Goal: Communication & Community: Share content

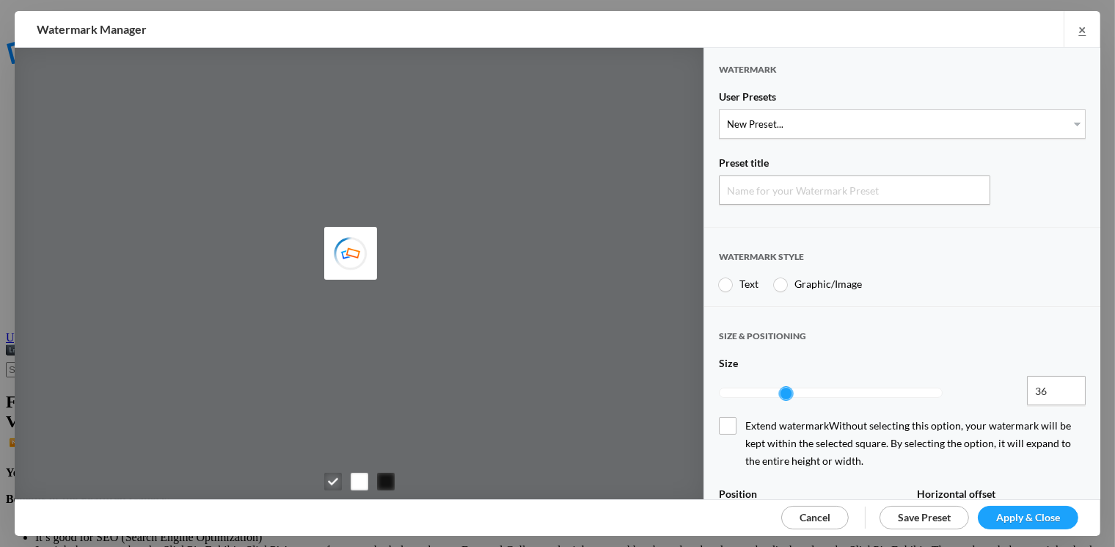
type input "Watermark-10/11/2025"
radio input "true"
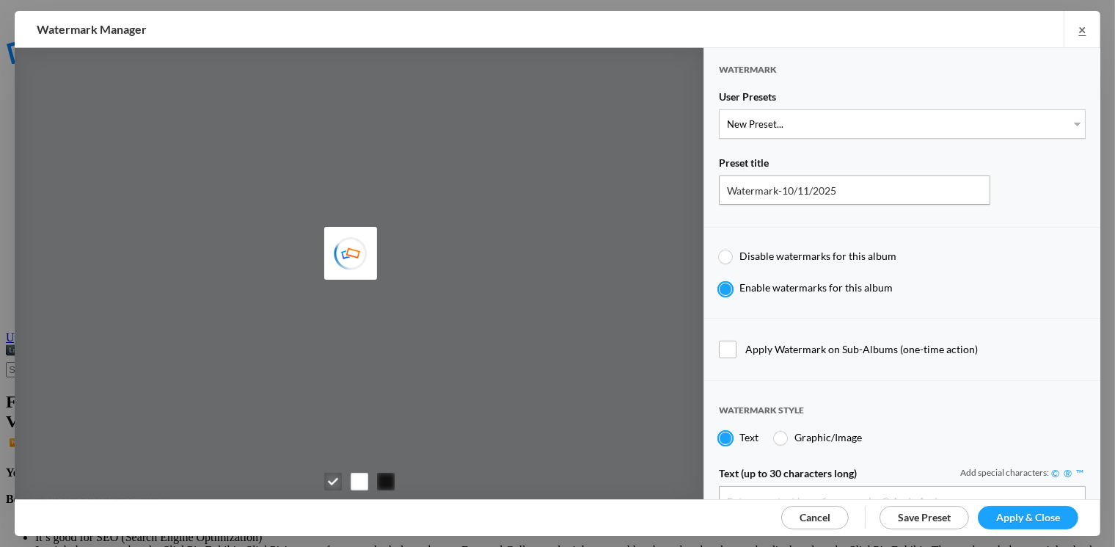
type input "Richard Isenhart"
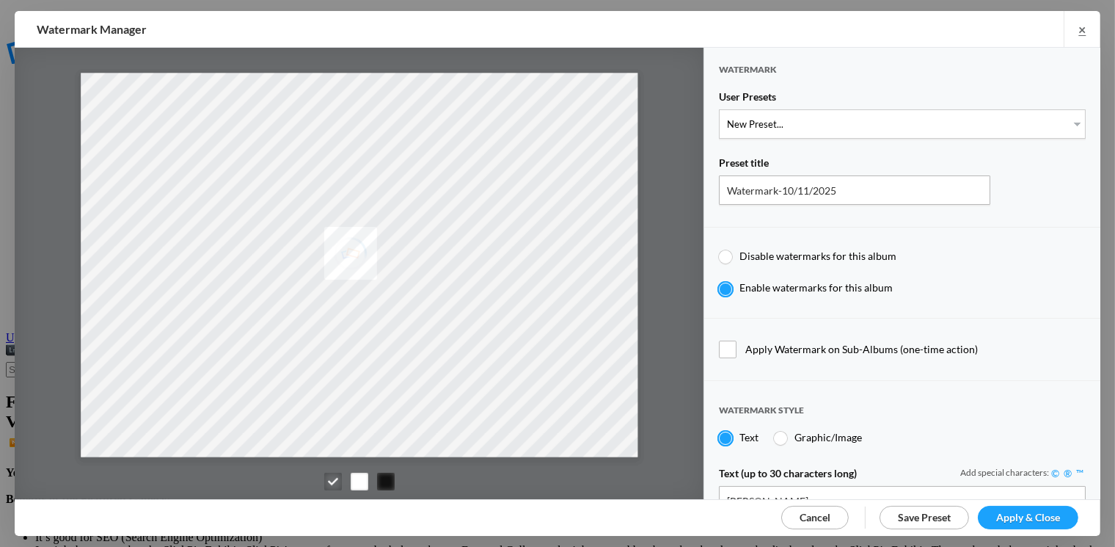
click at [728, 256] on div at bounding box center [725, 256] width 13 height 13
click at [719, 249] on input "Disable watermarks for this album" at bounding box center [718, 249] width 1 height 1
radio input "true"
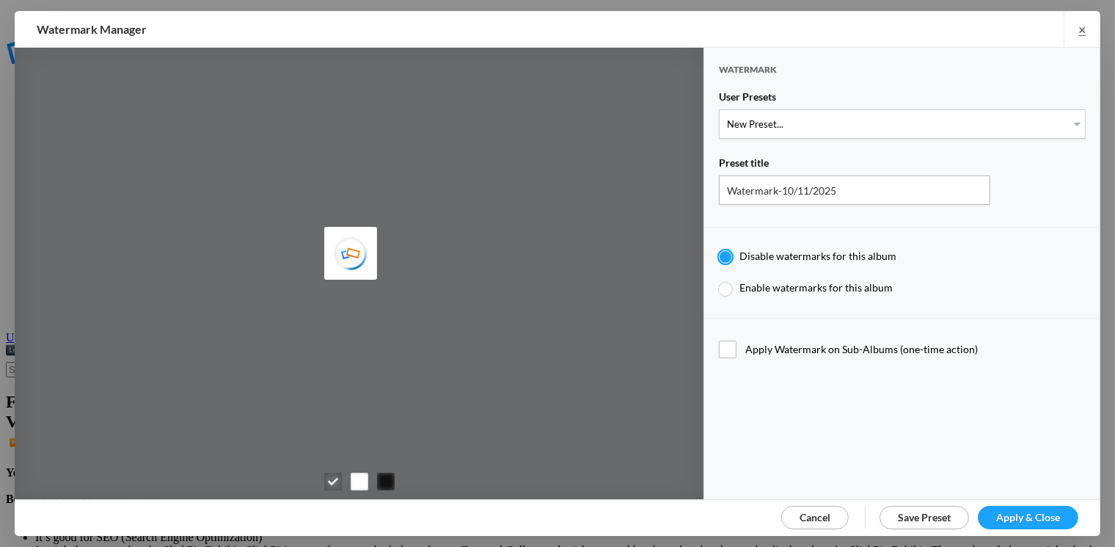
click at [1016, 516] on span "Apply & Close" at bounding box center [1028, 517] width 64 height 12
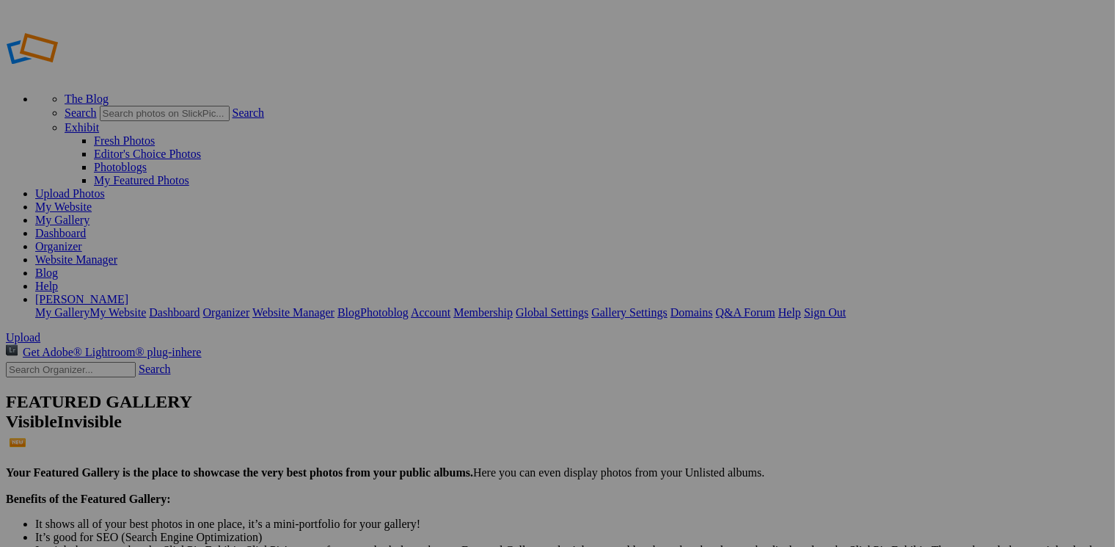
click at [90, 214] on link "My Gallery" at bounding box center [62, 220] width 54 height 12
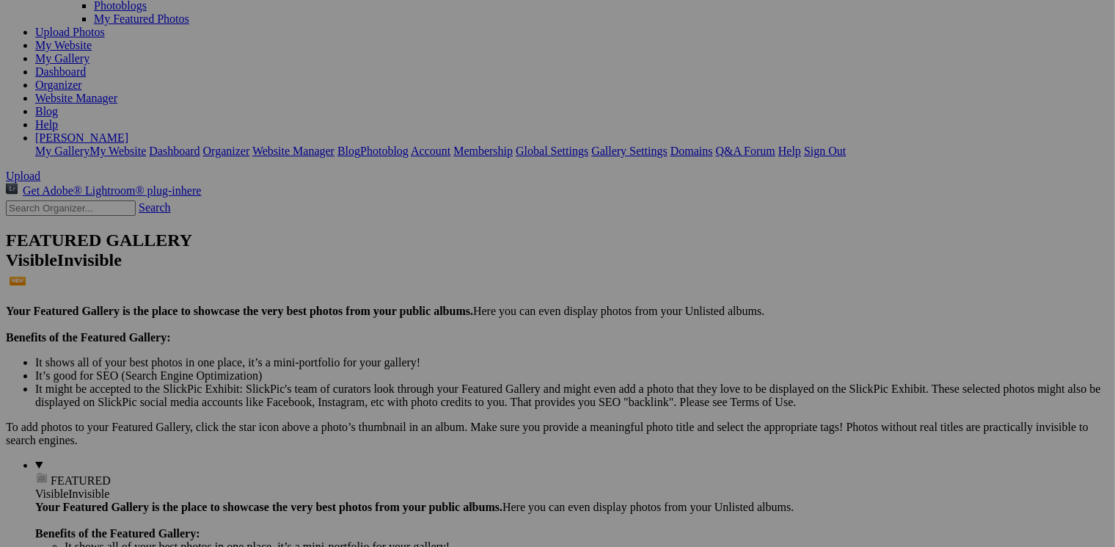
scroll to position [73, 0]
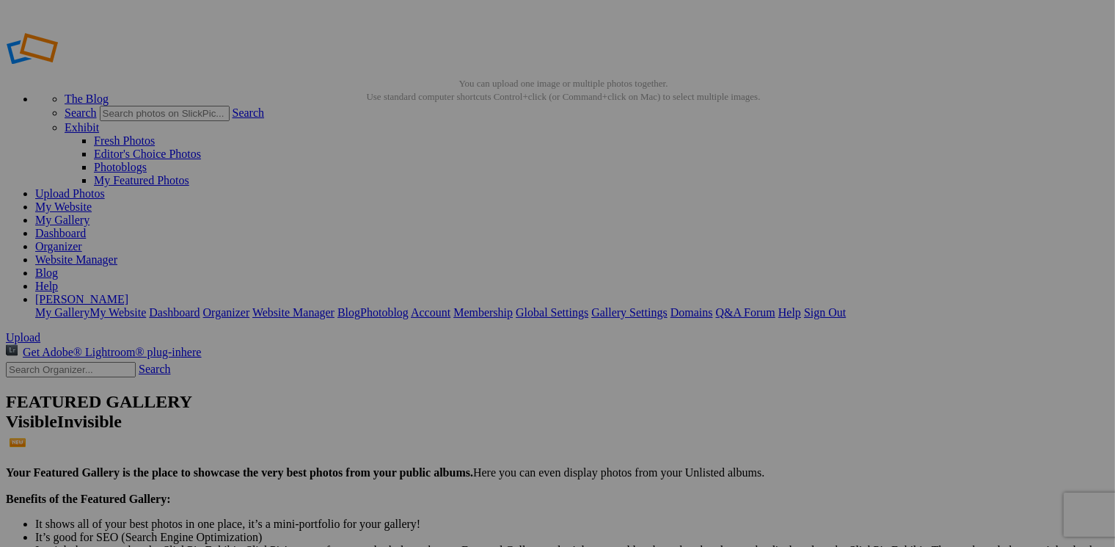
click at [411, 221] on img at bounding box center [409, 219] width 110 height 73
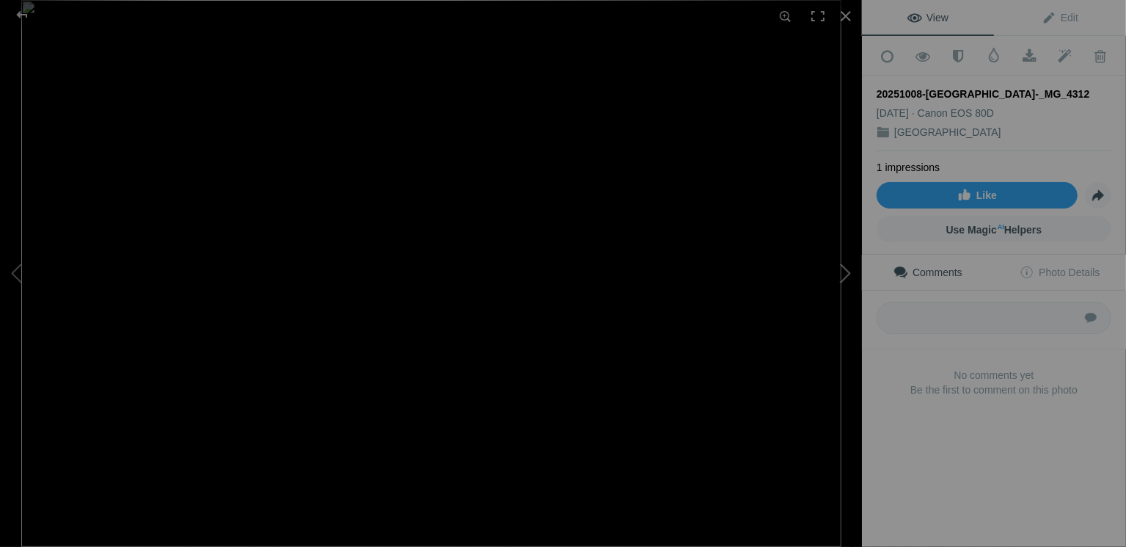
click at [845, 274] on button at bounding box center [807, 273] width 110 height 197
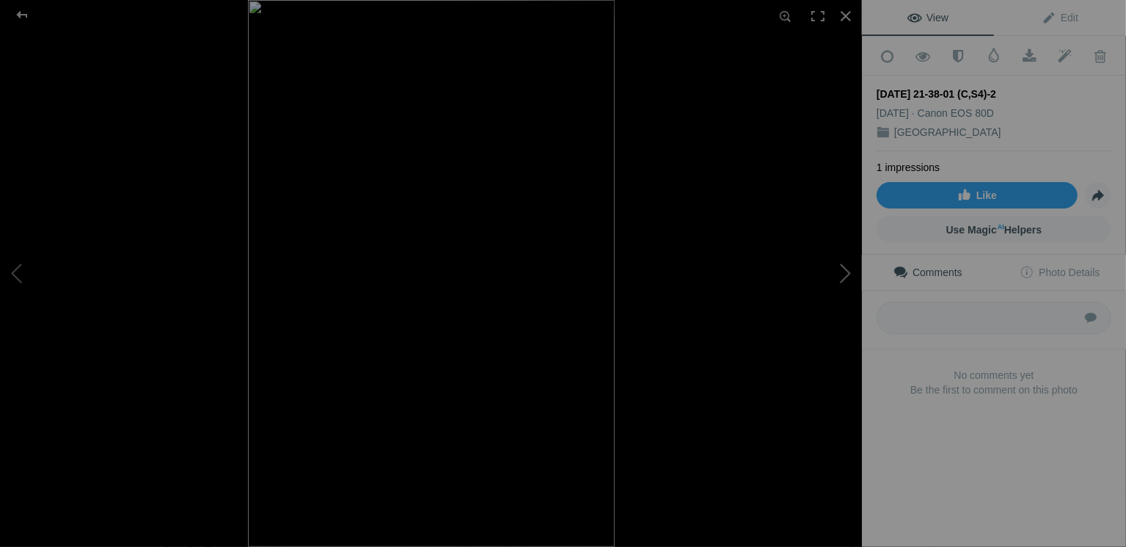
click at [845, 274] on button at bounding box center [807, 273] width 110 height 197
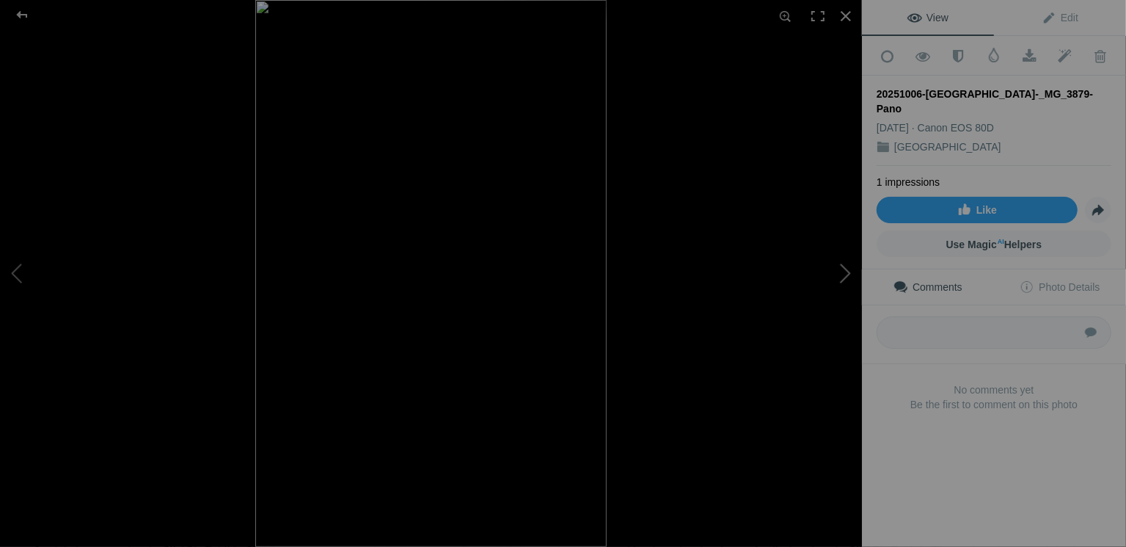
click at [845, 275] on button at bounding box center [807, 273] width 110 height 197
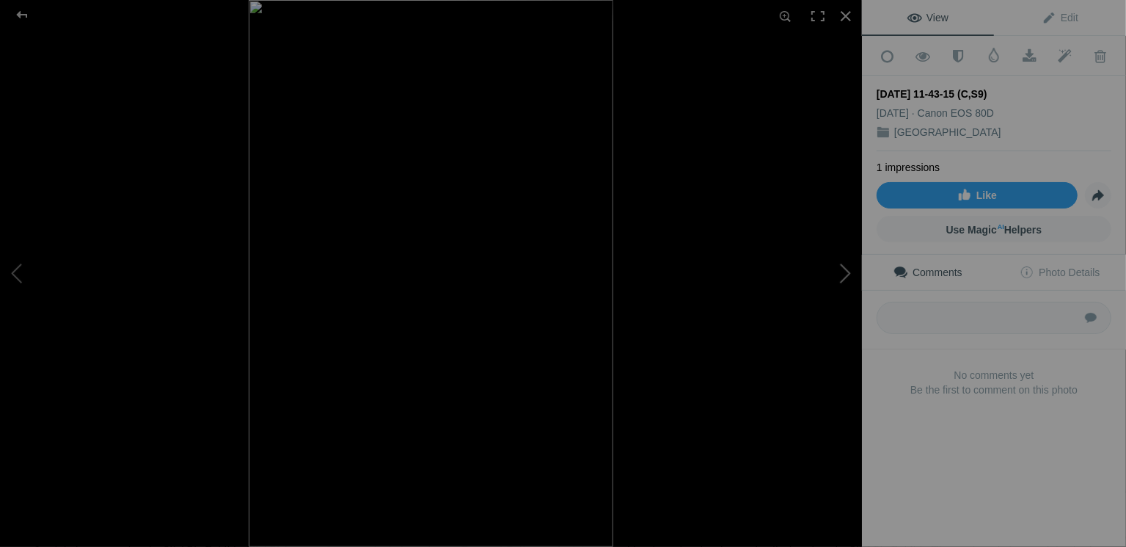
click at [845, 275] on button at bounding box center [807, 273] width 110 height 197
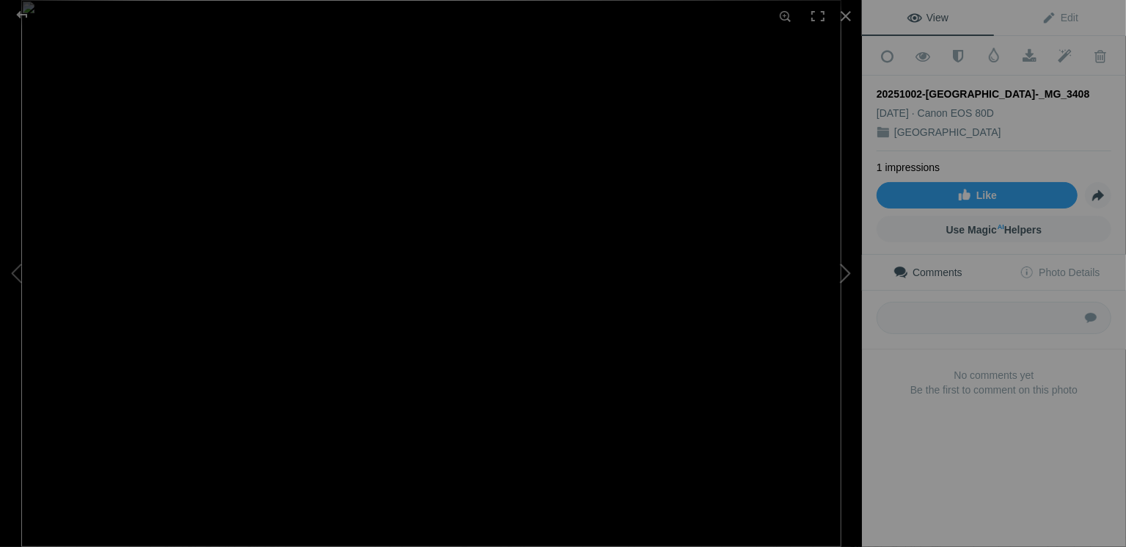
click at [845, 275] on button at bounding box center [807, 273] width 110 height 197
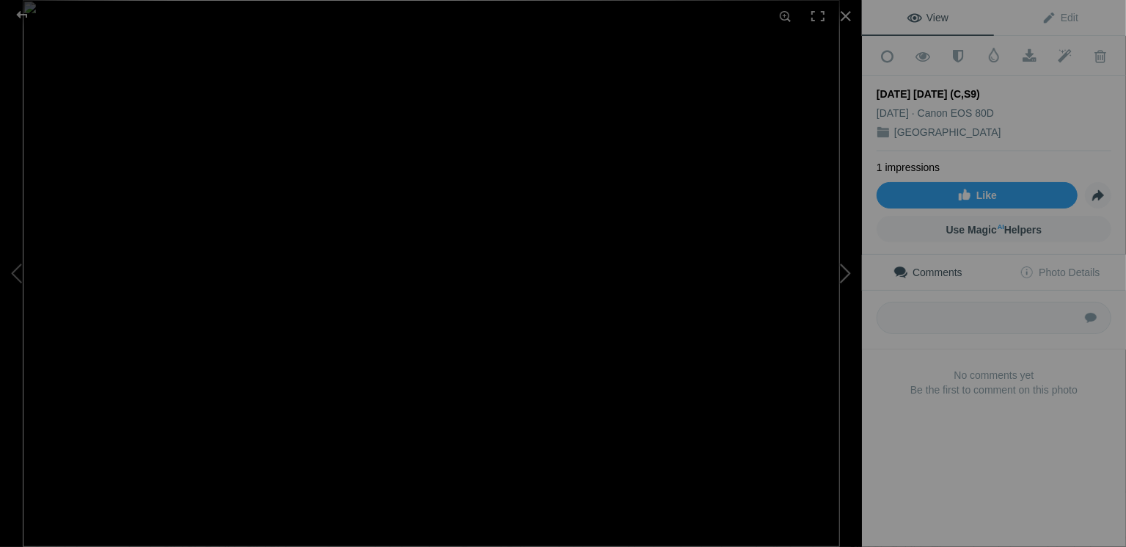
click at [845, 275] on button at bounding box center [807, 273] width 110 height 197
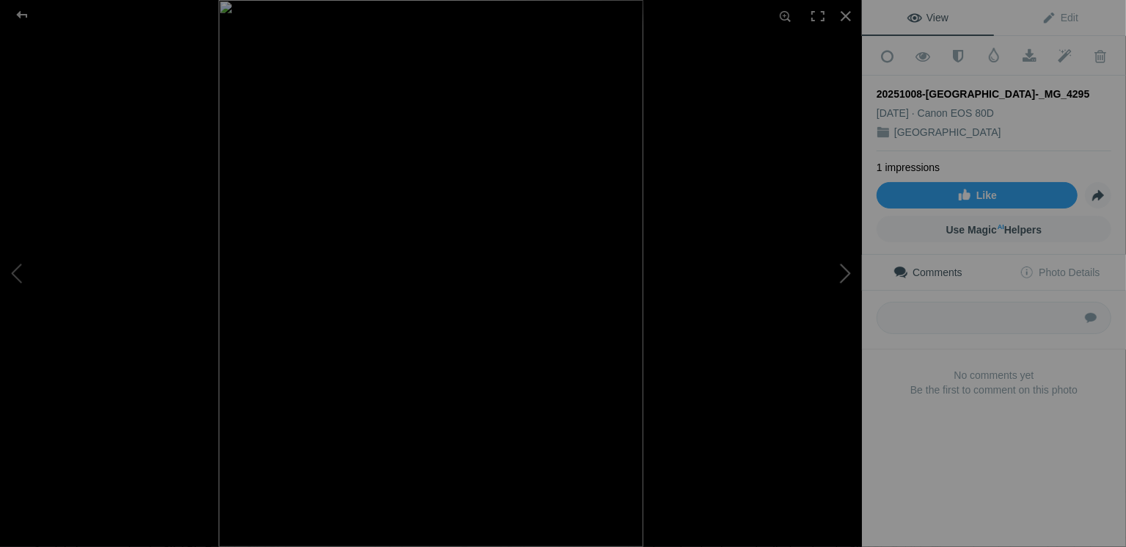
click at [845, 275] on button at bounding box center [807, 273] width 110 height 197
click at [19, 12] on div at bounding box center [22, 14] width 53 height 29
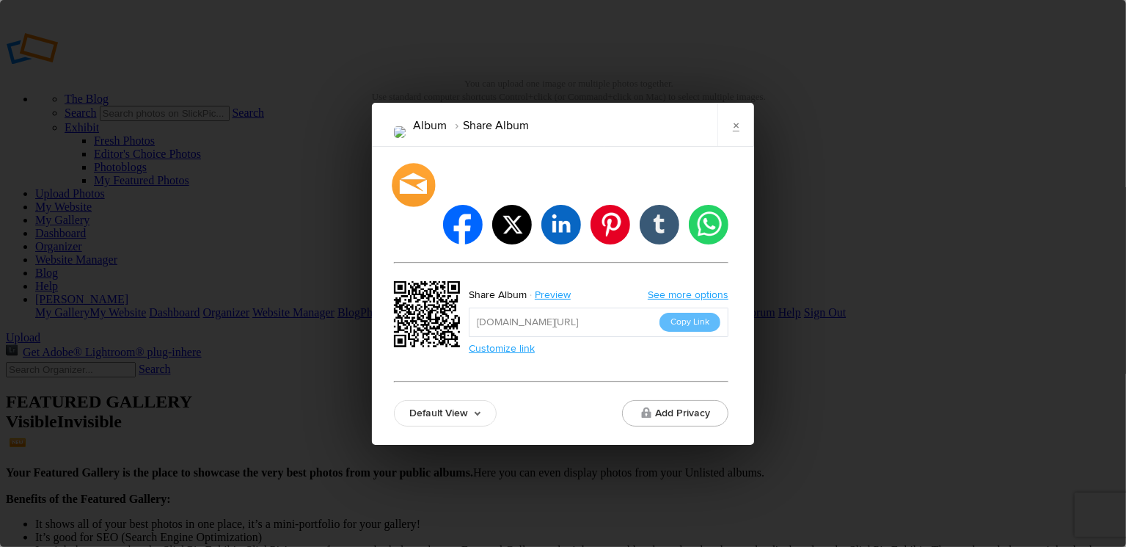
click at [415, 203] on div at bounding box center [413, 184] width 43 height 43
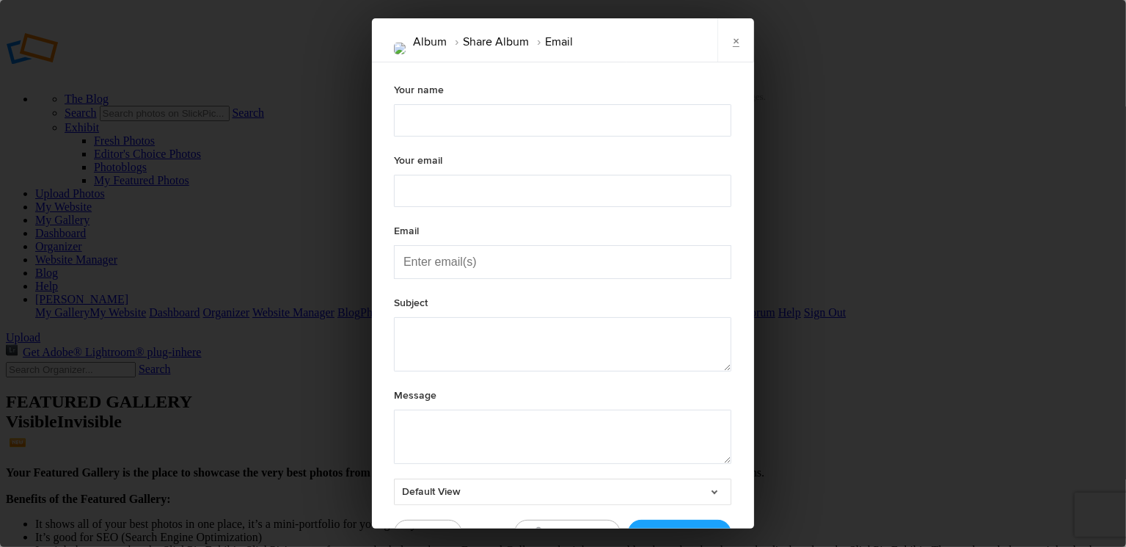
type textarea "Check out "Album" album!"
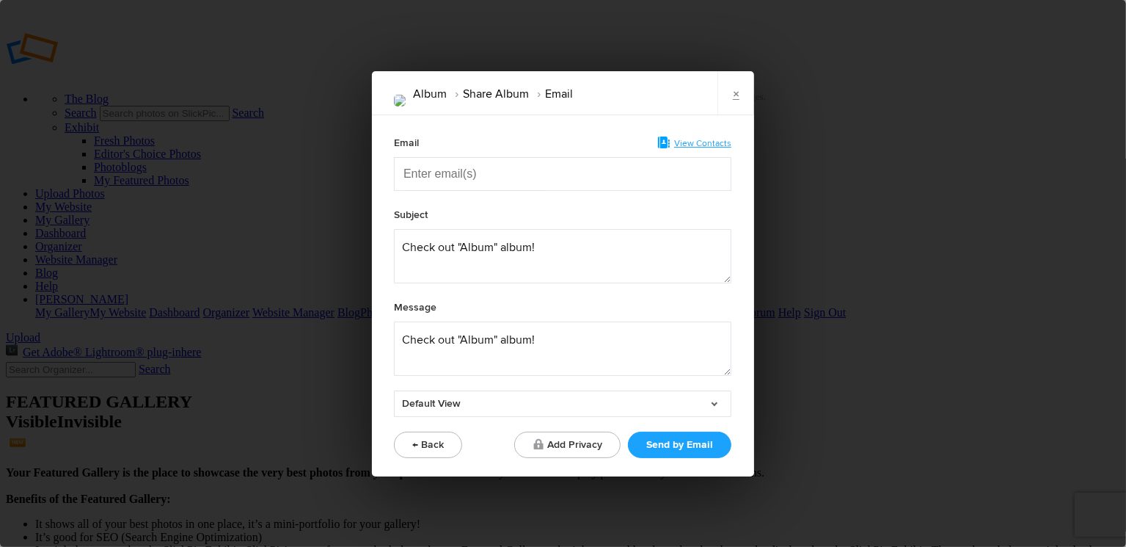
click at [712, 141] on span "View Contacts" at bounding box center [702, 143] width 57 height 11
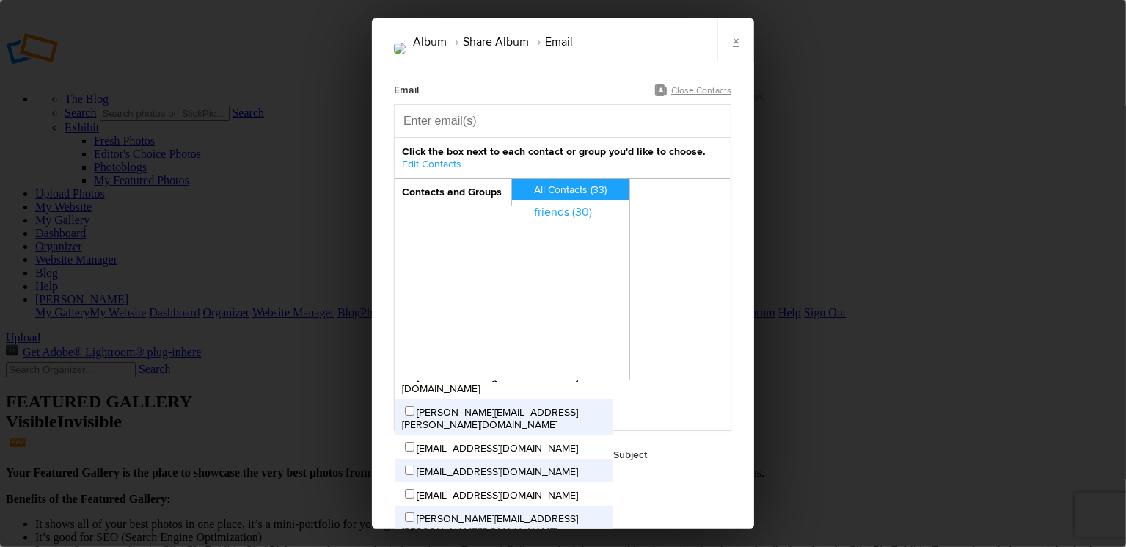
scroll to position [466, 0]
checkbox input "true"
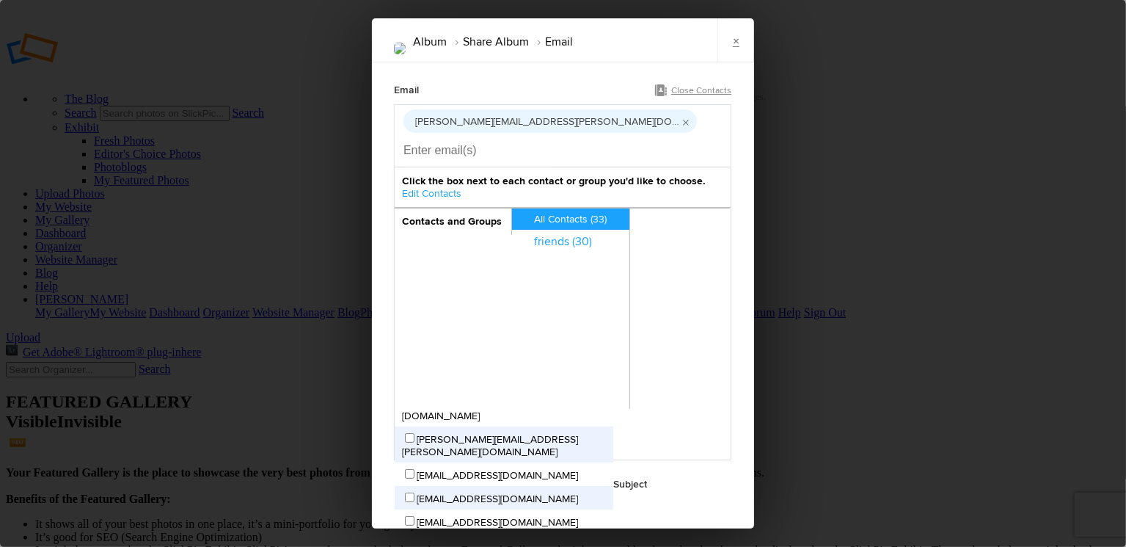
click at [680, 88] on span "Close Contacts" at bounding box center [701, 90] width 60 height 11
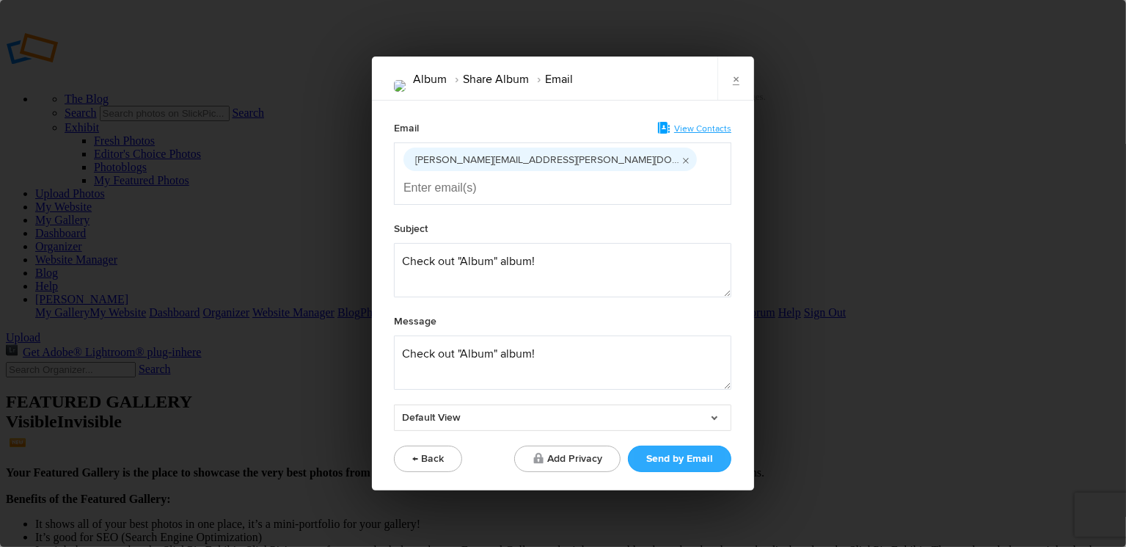
click at [674, 446] on button "Send by Email" at bounding box center [679, 458] width 103 height 26
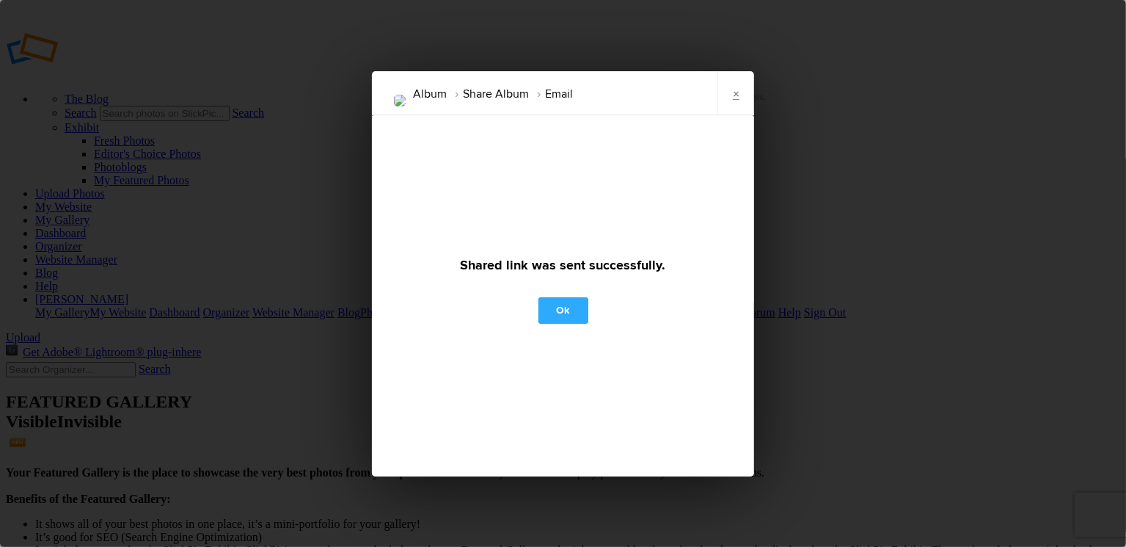
click at [557, 307] on link "Ok" at bounding box center [564, 310] width 50 height 26
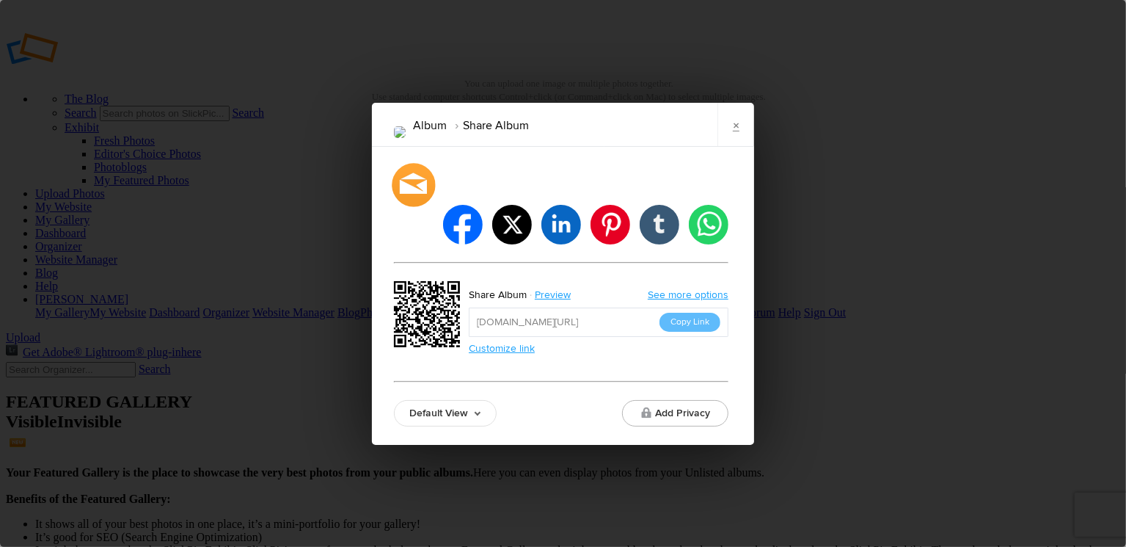
click at [411, 200] on div at bounding box center [413, 184] width 43 height 43
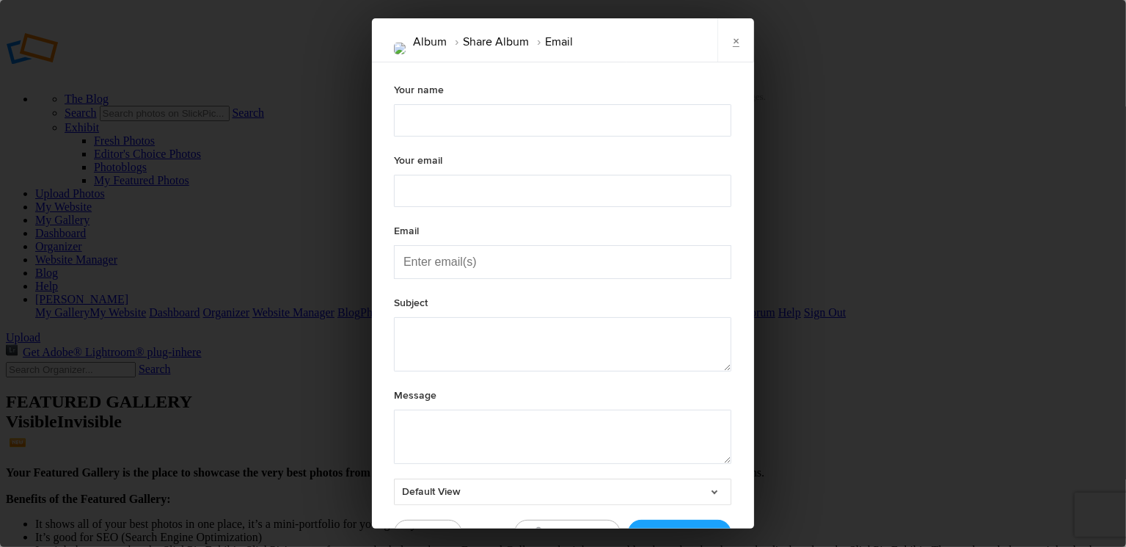
type textarea "Check out "Album" album!"
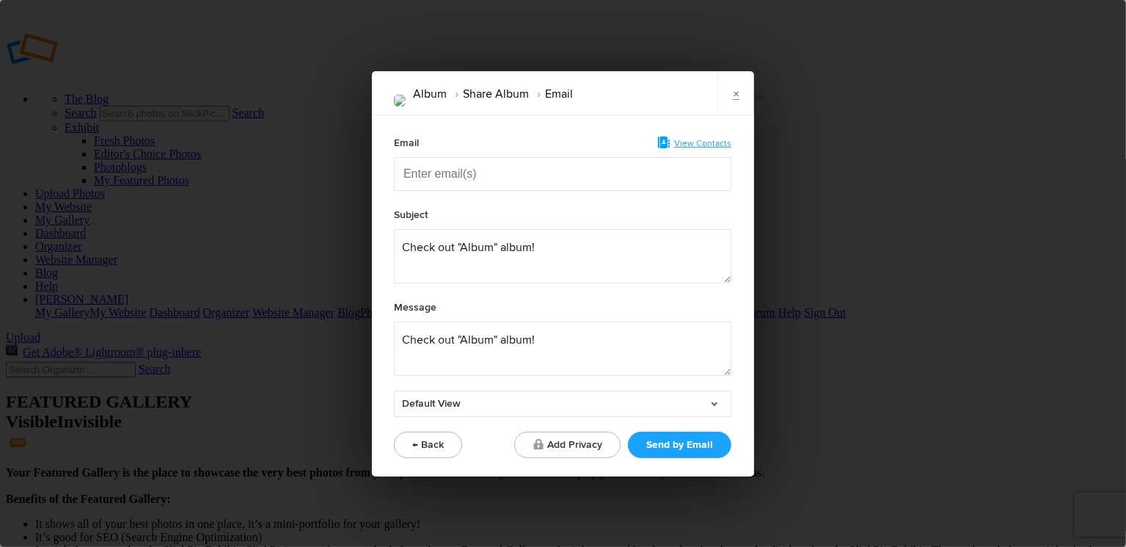
click at [696, 140] on span "View Contacts" at bounding box center [702, 143] width 57 height 11
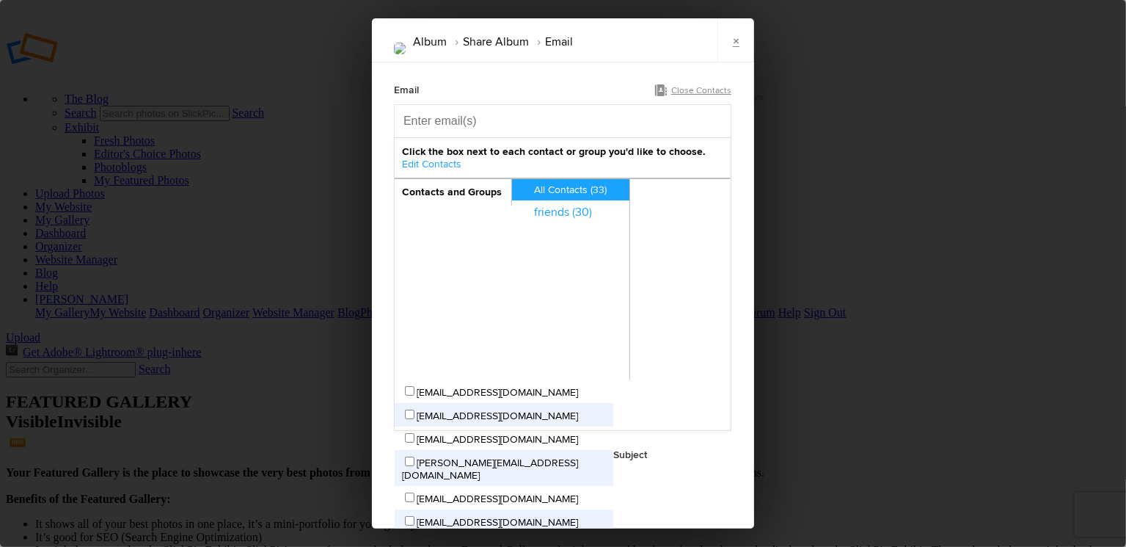
click at [426, 161] on link "Edit Contacts" at bounding box center [431, 164] width 59 height 12
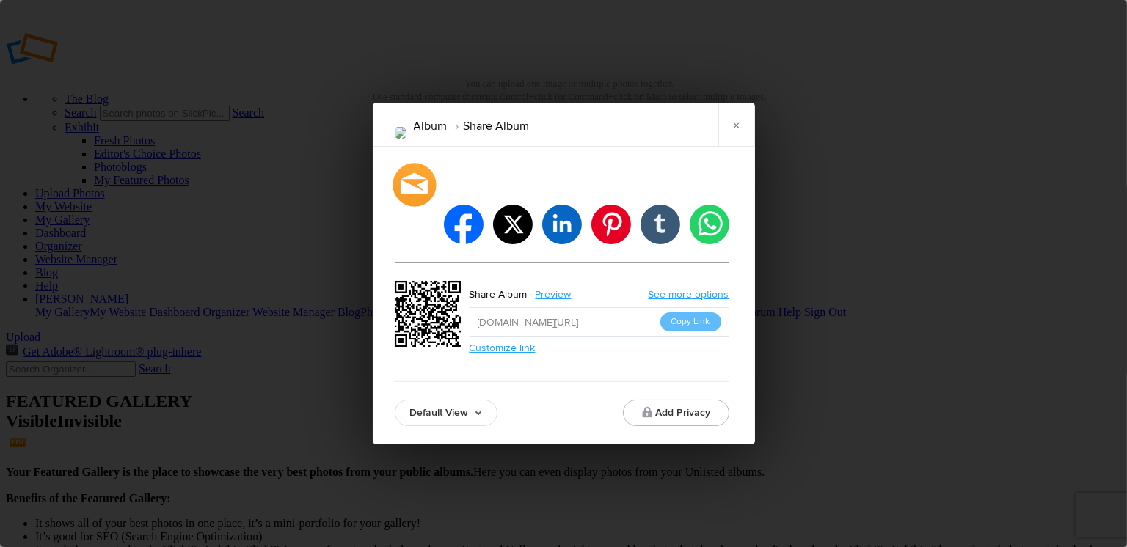
click at [430, 204] on div at bounding box center [414, 184] width 43 height 43
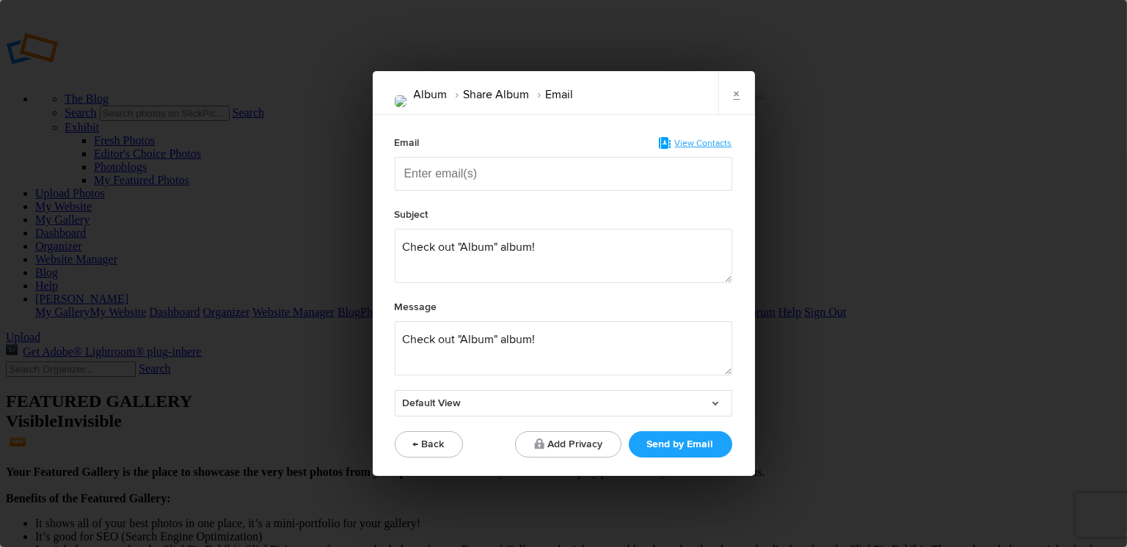
click at [426, 176] on input "Enter email(s)" at bounding box center [477, 174] width 147 height 32
type input "[EMAIL_ADDRESS][DOMAIN_NAME]"
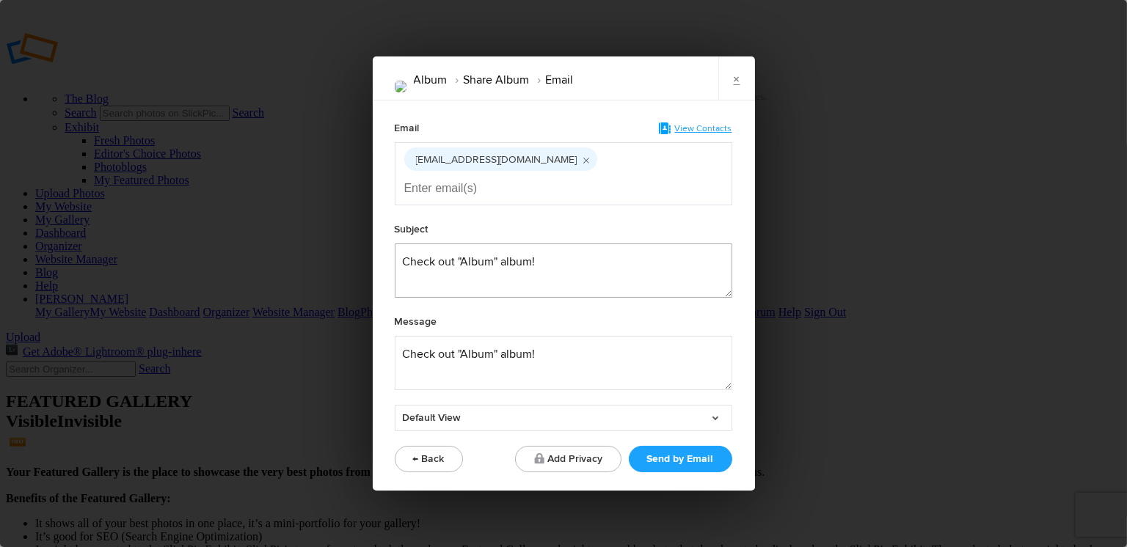
drag, startPoint x: 499, startPoint y: 249, endPoint x: 535, endPoint y: 250, distance: 36.0
click at [535, 250] on textarea at bounding box center [564, 271] width 338 height 54
click at [519, 249] on textarea at bounding box center [564, 271] width 338 height 54
drag, startPoint x: 498, startPoint y: 340, endPoint x: 526, endPoint y: 339, distance: 27.9
click at [526, 339] on textarea at bounding box center [564, 363] width 338 height 54
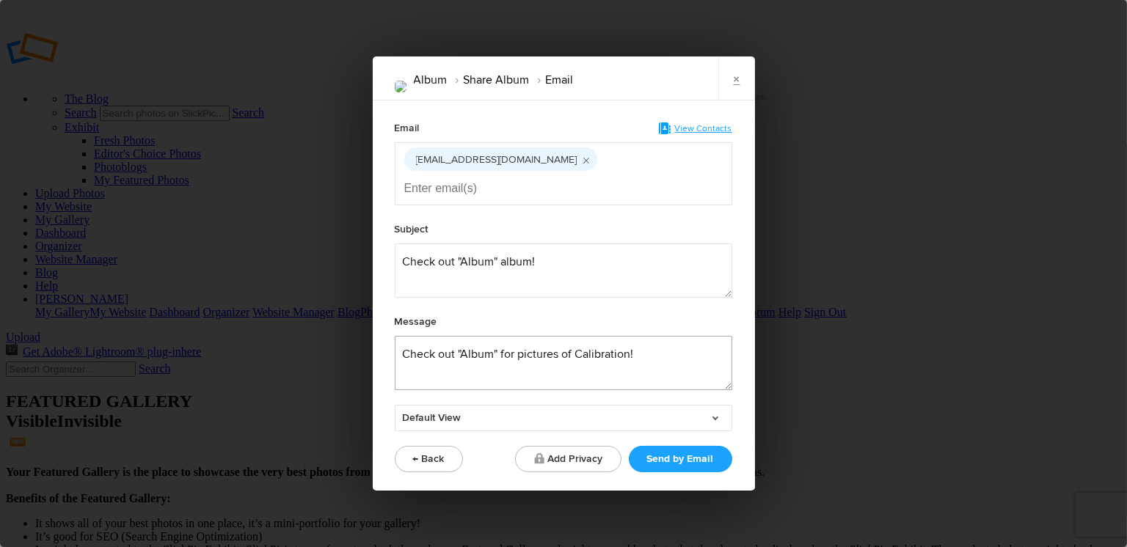
type textarea "Check out "Album" for pictures of Calibration!"
click at [705, 134] on span "View Contacts" at bounding box center [703, 128] width 57 height 11
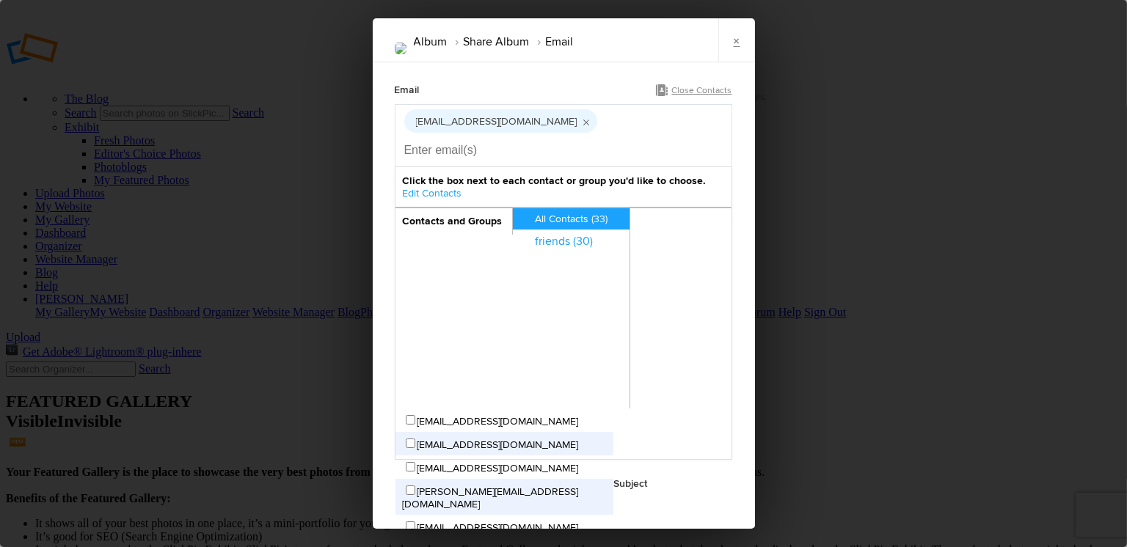
click at [521, 134] on input "Enter email(s)" at bounding box center [477, 150] width 147 height 32
type input "[PERSON_NAME][EMAIL_ADDRESS][PERSON_NAME][DOMAIN_NAME]"
click at [551, 134] on input "Enter email(s)" at bounding box center [477, 150] width 147 height 32
type input "[PERSON_NAME][EMAIL_ADDRESS][PERSON_NAME][DOMAIN_NAME]"
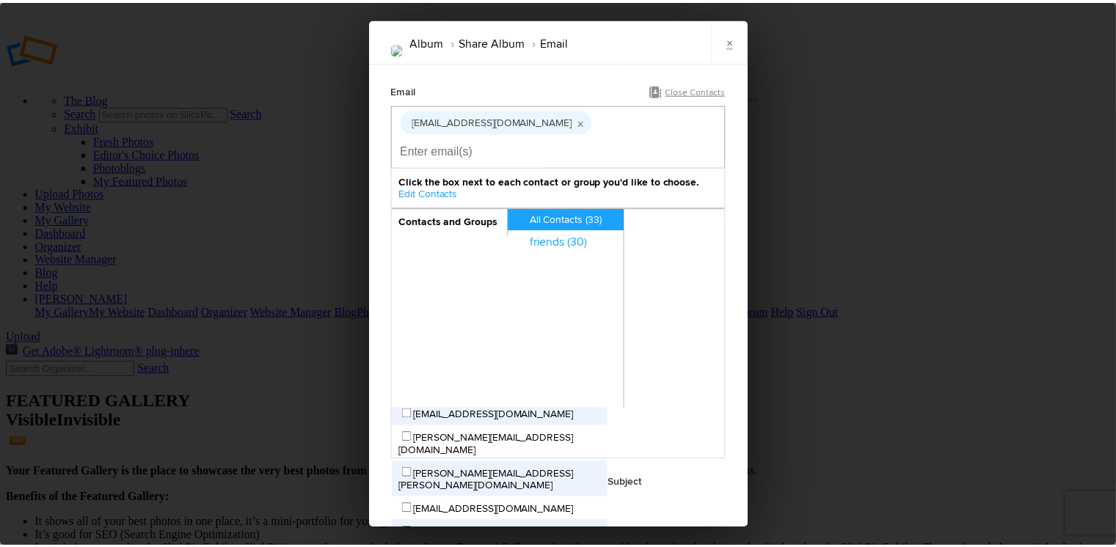
scroll to position [549, 0]
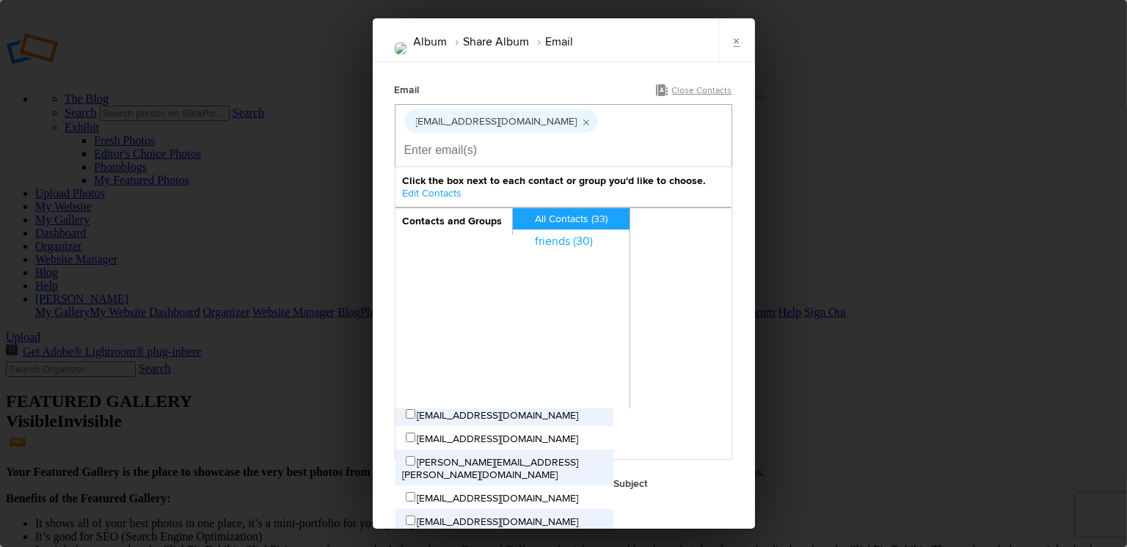
click at [415, 539] on input "[PERSON_NAME][EMAIL_ADDRESS][PERSON_NAME][DOMAIN_NAME]" at bounding box center [411, 544] width 10 height 10
checkbox input "true"
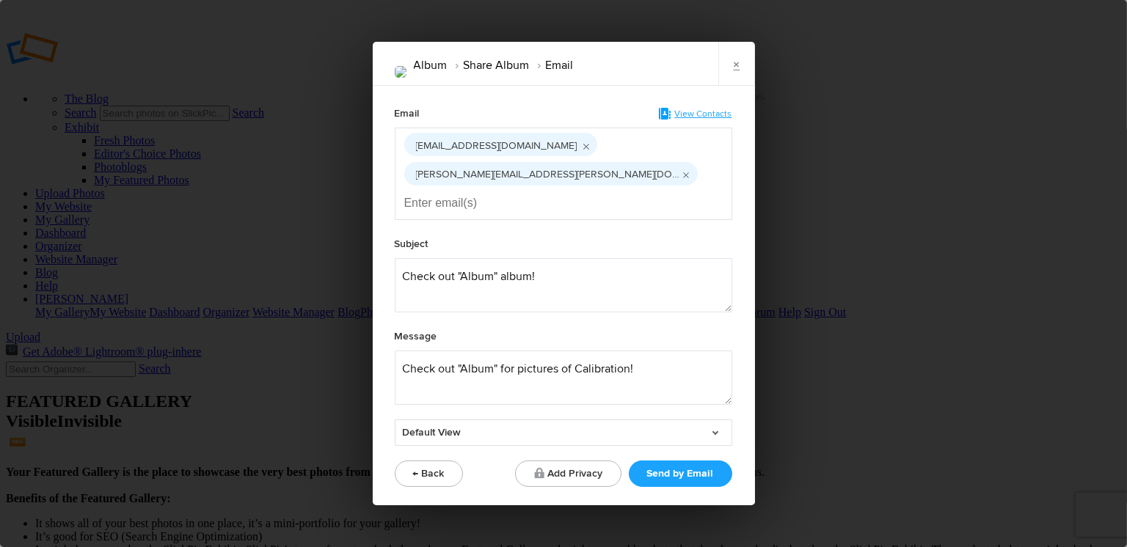
click at [715, 420] on link "Default View" at bounding box center [564, 433] width 338 height 26
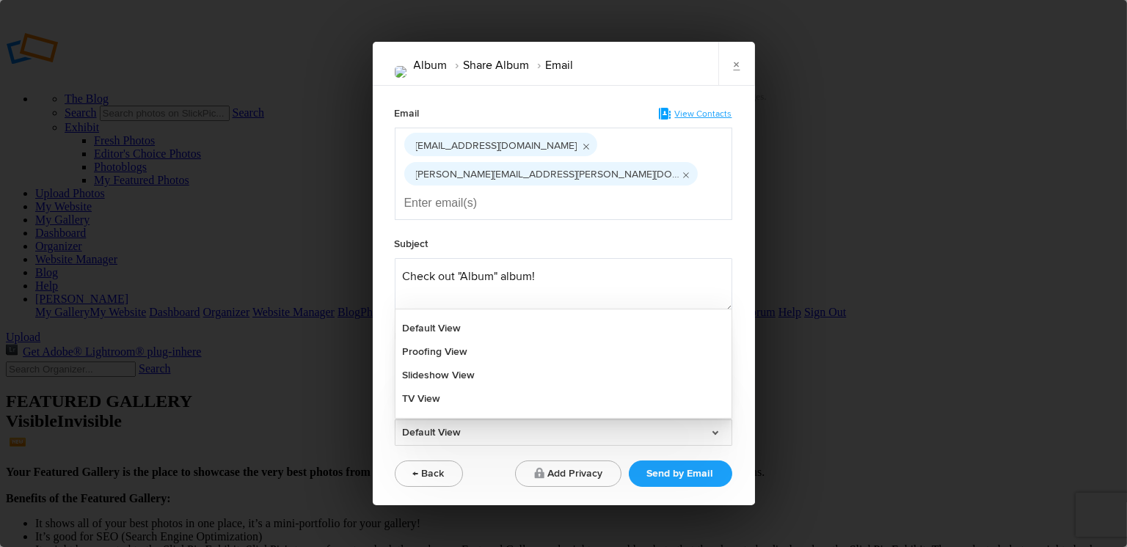
click at [715, 420] on link "Default View" at bounding box center [564, 433] width 338 height 26
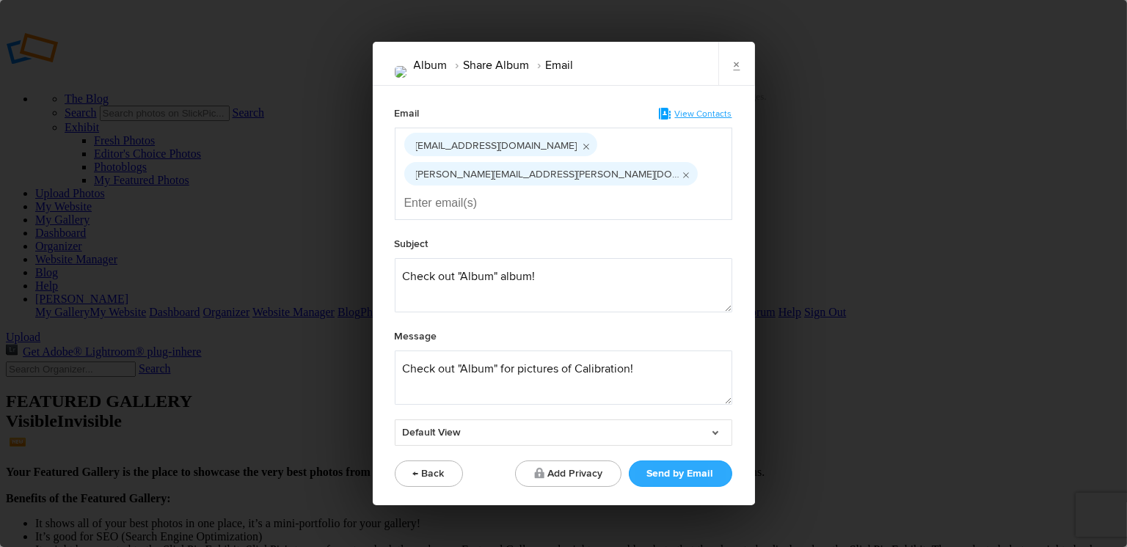
click at [671, 461] on button "Send by Email" at bounding box center [680, 474] width 103 height 26
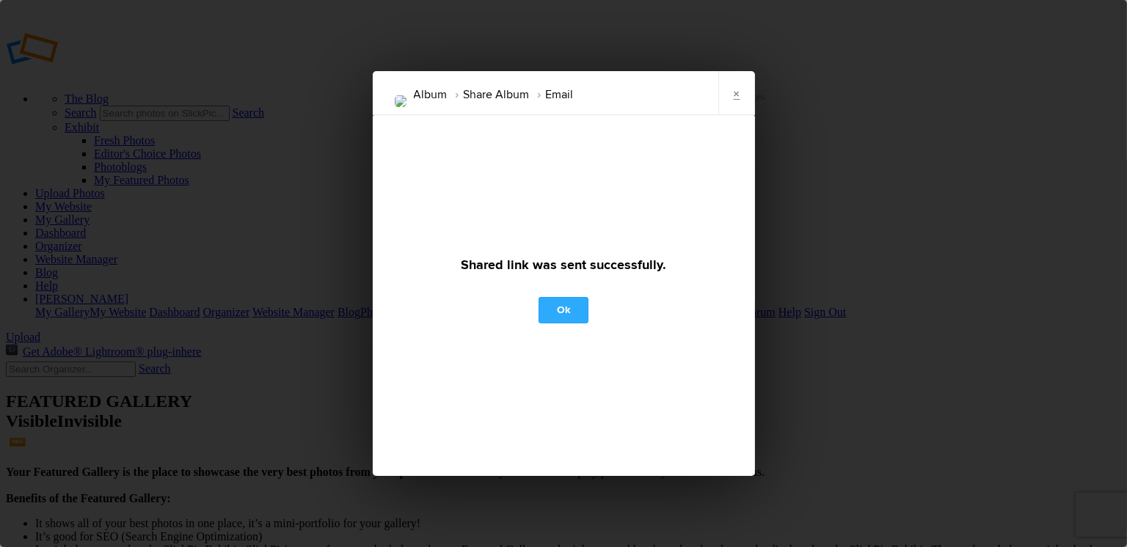
click at [563, 308] on link "Ok" at bounding box center [564, 310] width 50 height 26
